Goal: Task Accomplishment & Management: Use online tool/utility

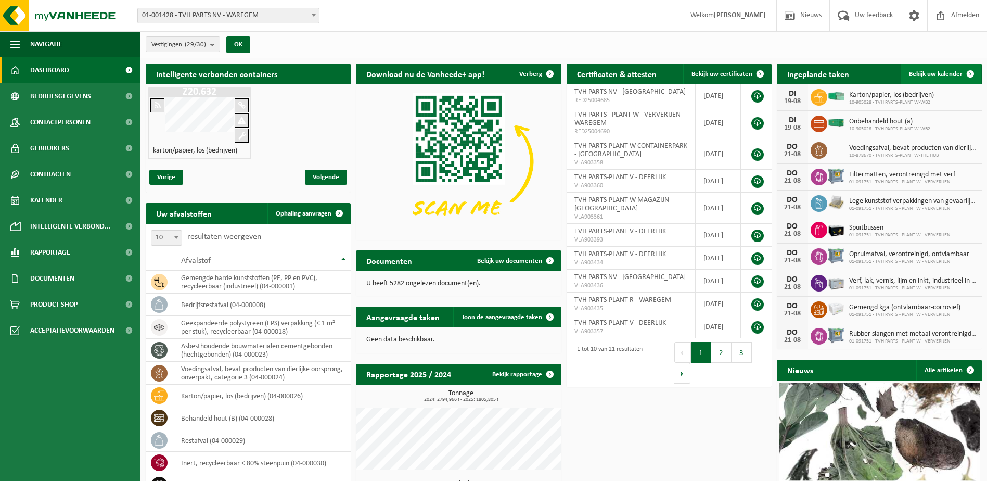
click at [969, 71] on span at bounding box center [970, 73] width 21 height 21
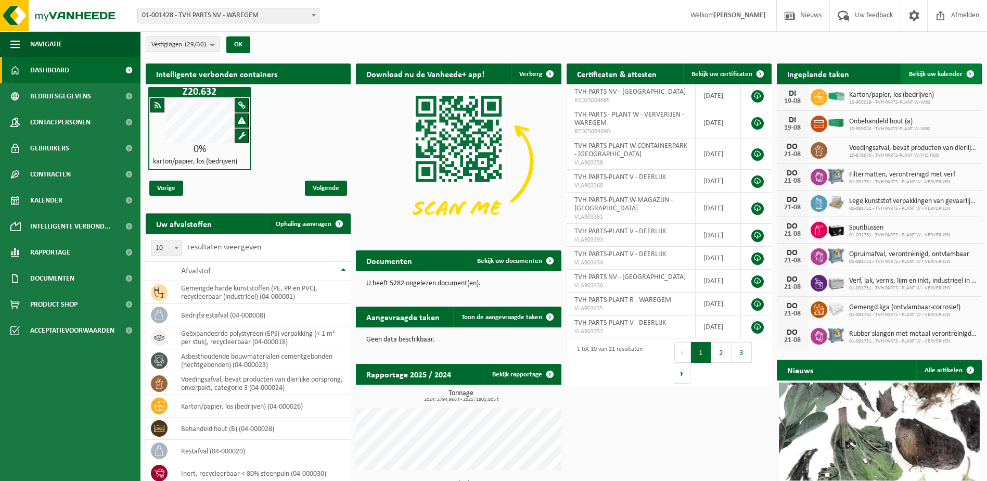
click at [970, 74] on span at bounding box center [970, 73] width 21 height 21
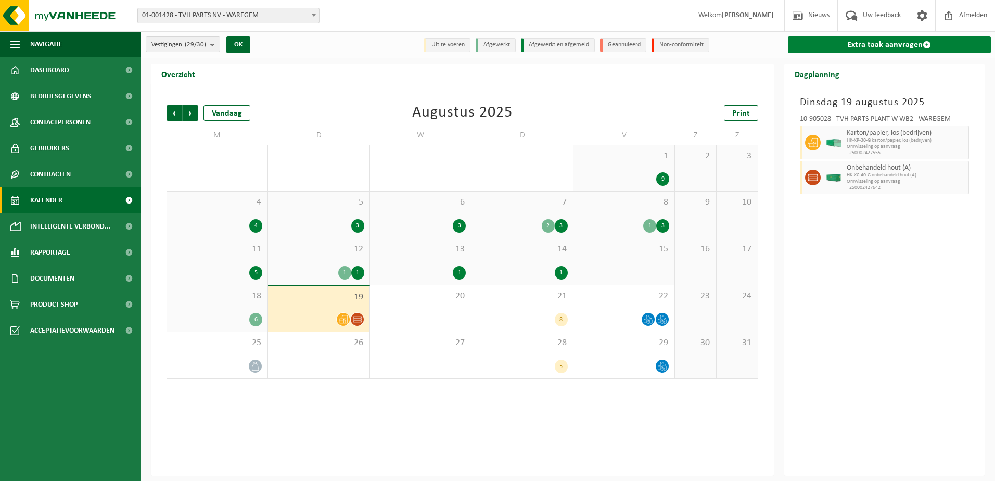
click at [923, 42] on span at bounding box center [926, 45] width 8 height 8
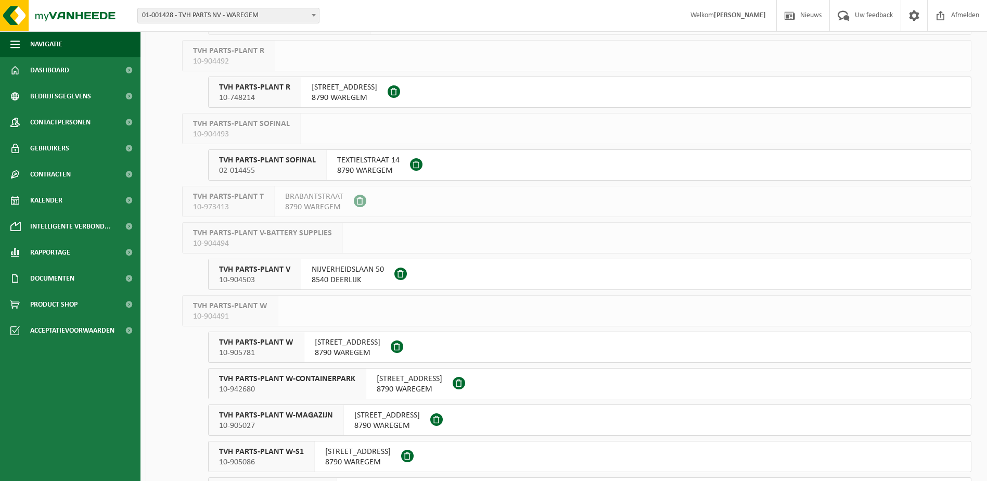
scroll to position [572, 0]
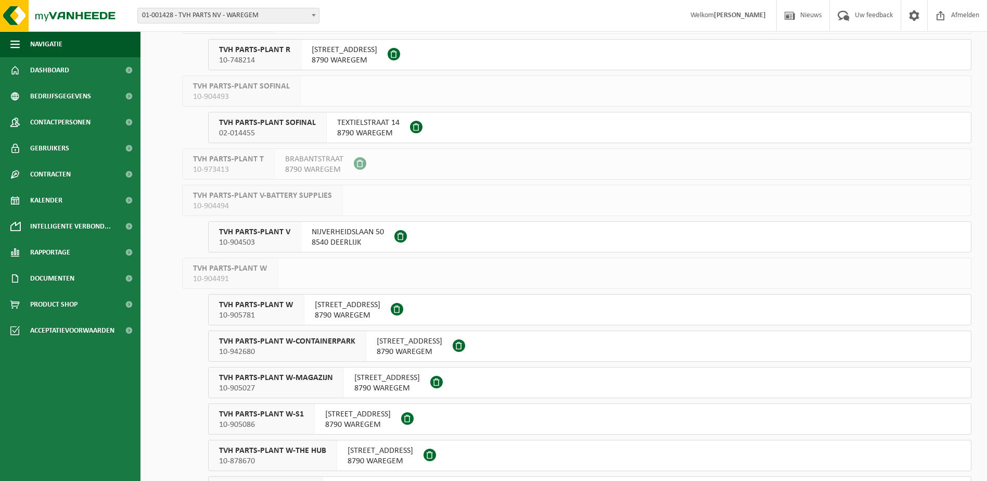
click at [269, 234] on span "TVH PARTS-PLANT V" at bounding box center [254, 232] width 71 height 10
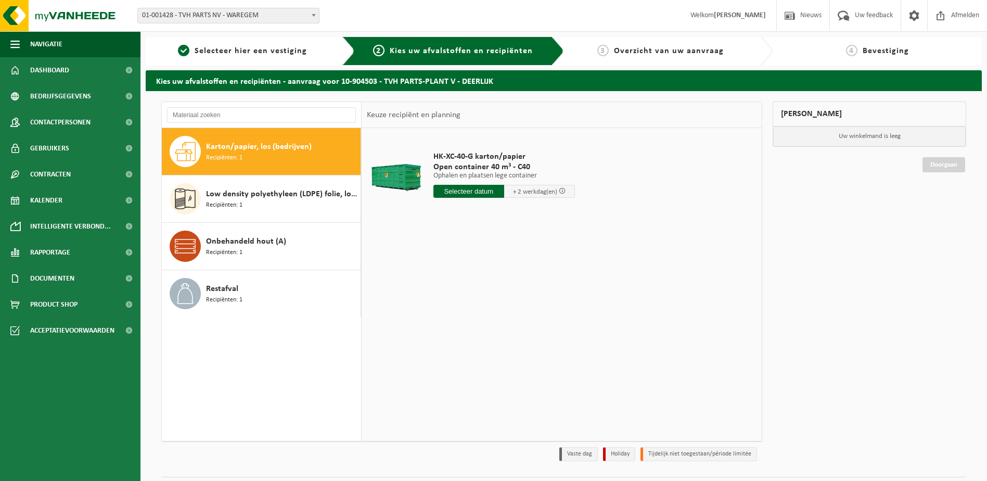
click at [468, 192] on input "text" at bounding box center [468, 191] width 71 height 13
click at [479, 299] on div "20" at bounding box center [479, 300] width 18 height 17
type input "Van 2025-08-20"
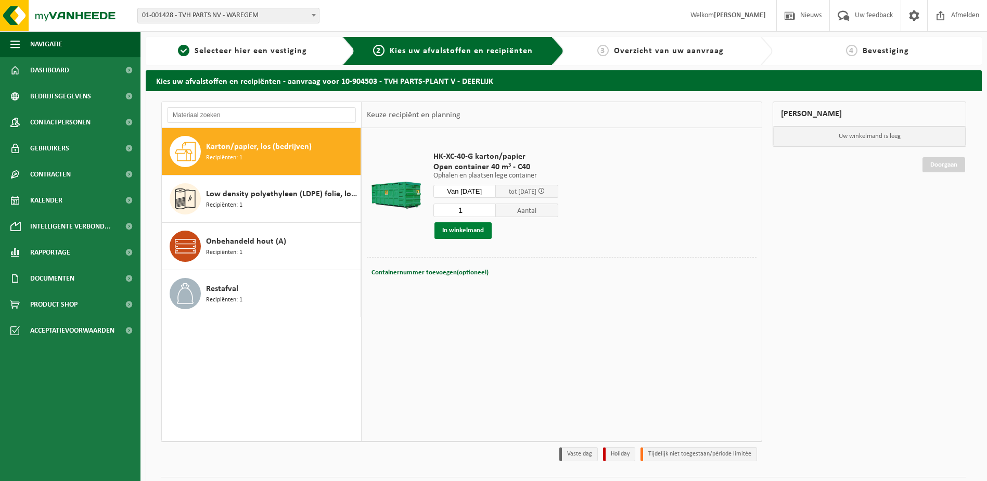
click at [457, 232] on button "In winkelmand" at bounding box center [462, 230] width 57 height 17
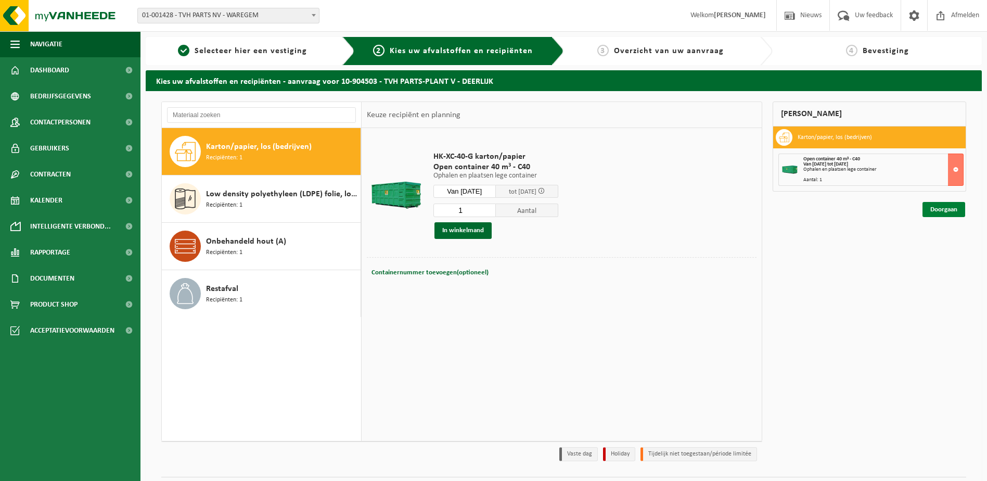
click at [940, 210] on link "Doorgaan" at bounding box center [943, 209] width 43 height 15
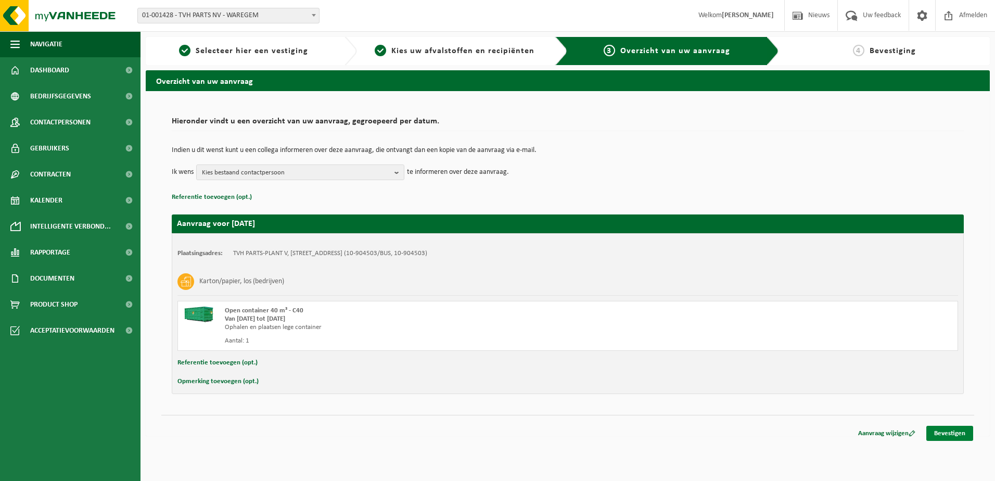
click at [959, 434] on link "Bevestigen" at bounding box center [949, 433] width 47 height 15
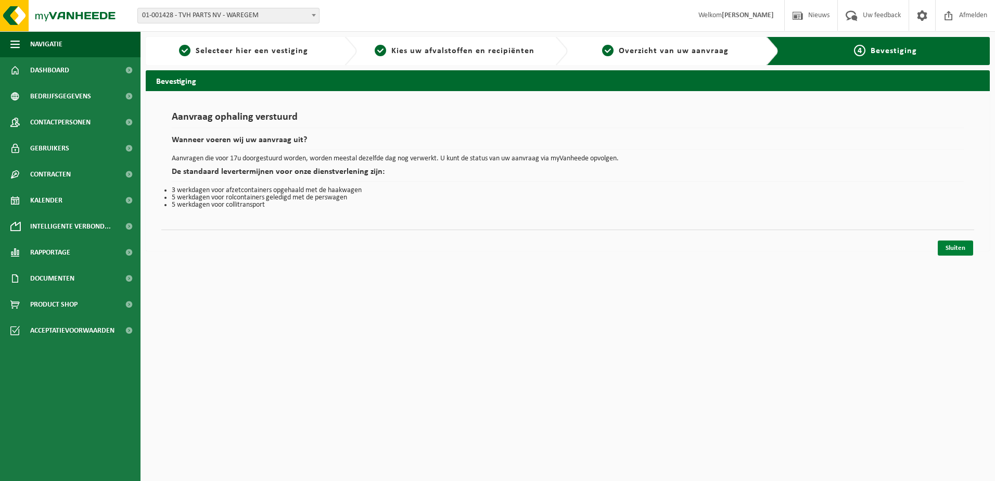
click at [954, 240] on link "Sluiten" at bounding box center [955, 247] width 35 height 15
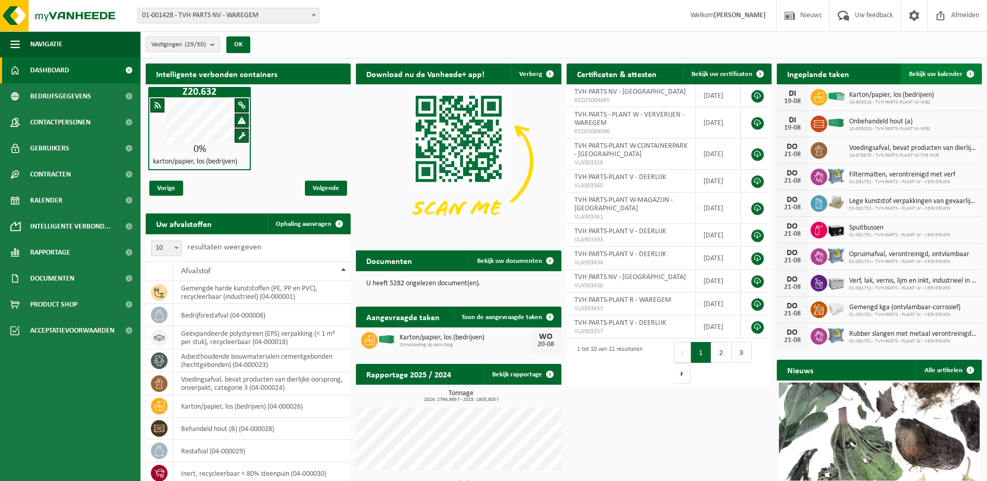
click at [969, 73] on span at bounding box center [970, 73] width 21 height 21
